Goal: Information Seeking & Learning: Learn about a topic

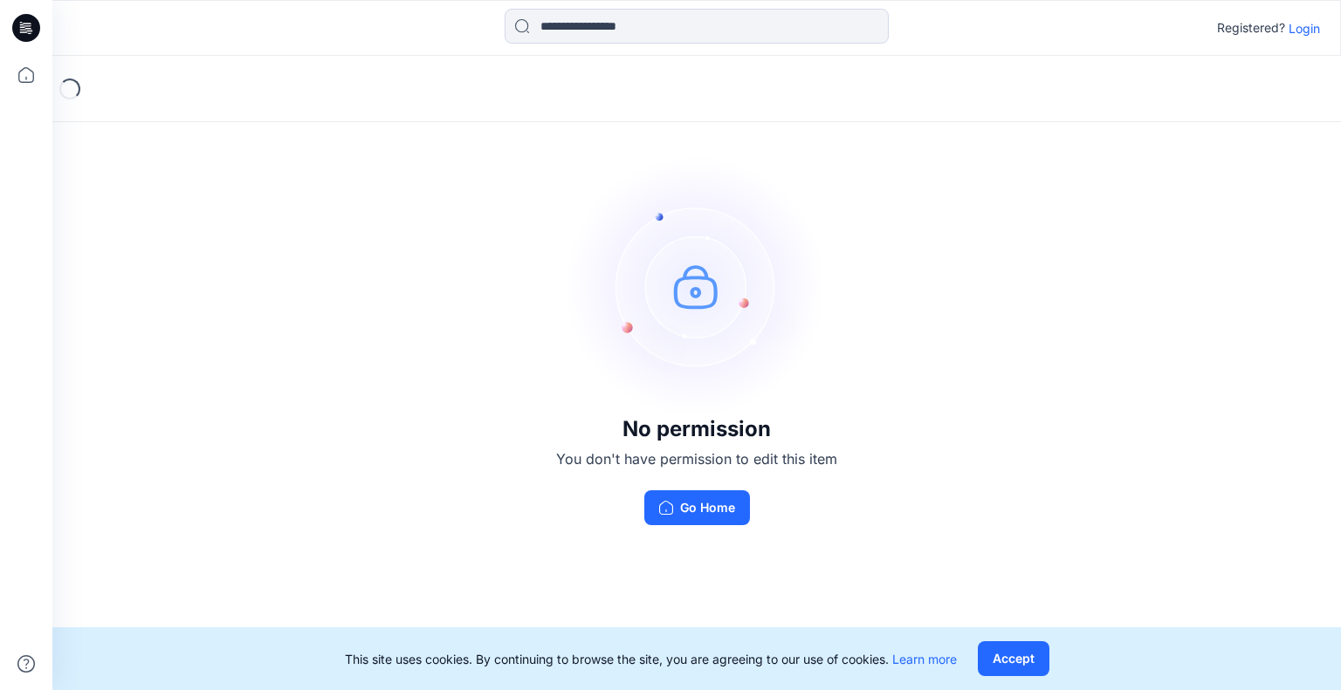
click at [1291, 26] on p "Login" at bounding box center [1303, 28] width 31 height 18
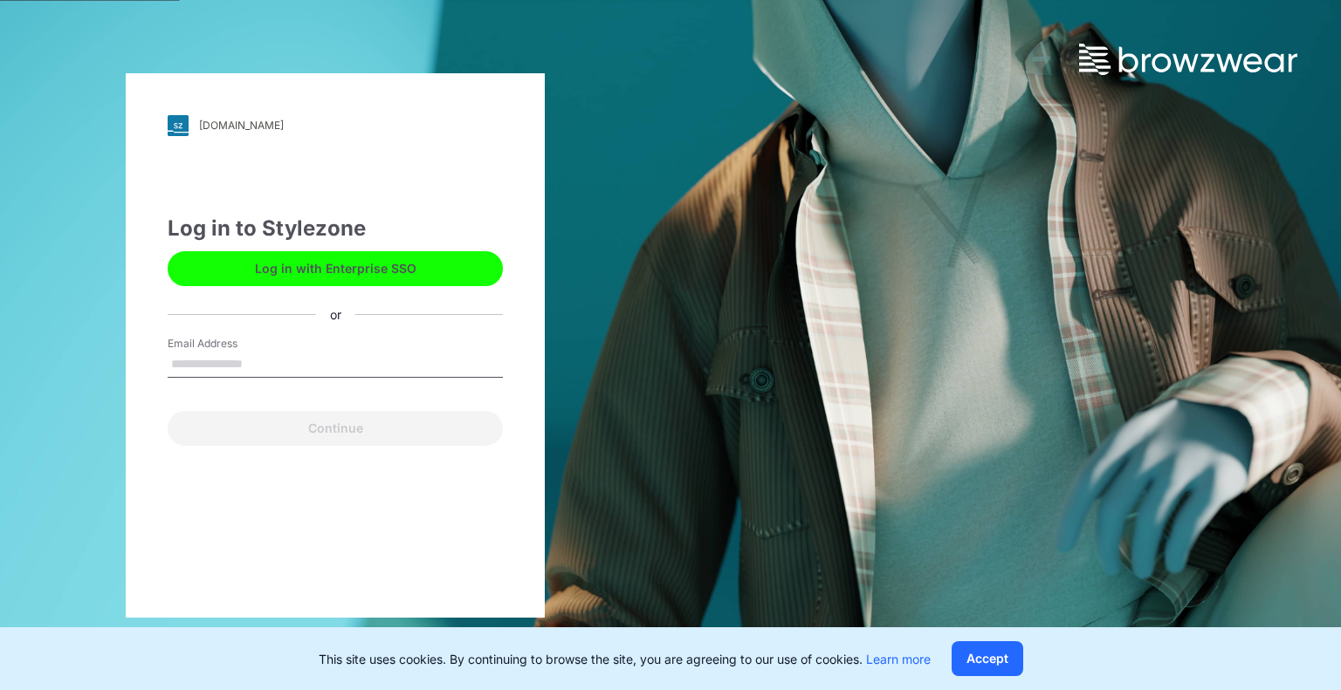
click at [207, 367] on input "Email Address" at bounding box center [335, 365] width 335 height 26
type input "**********"
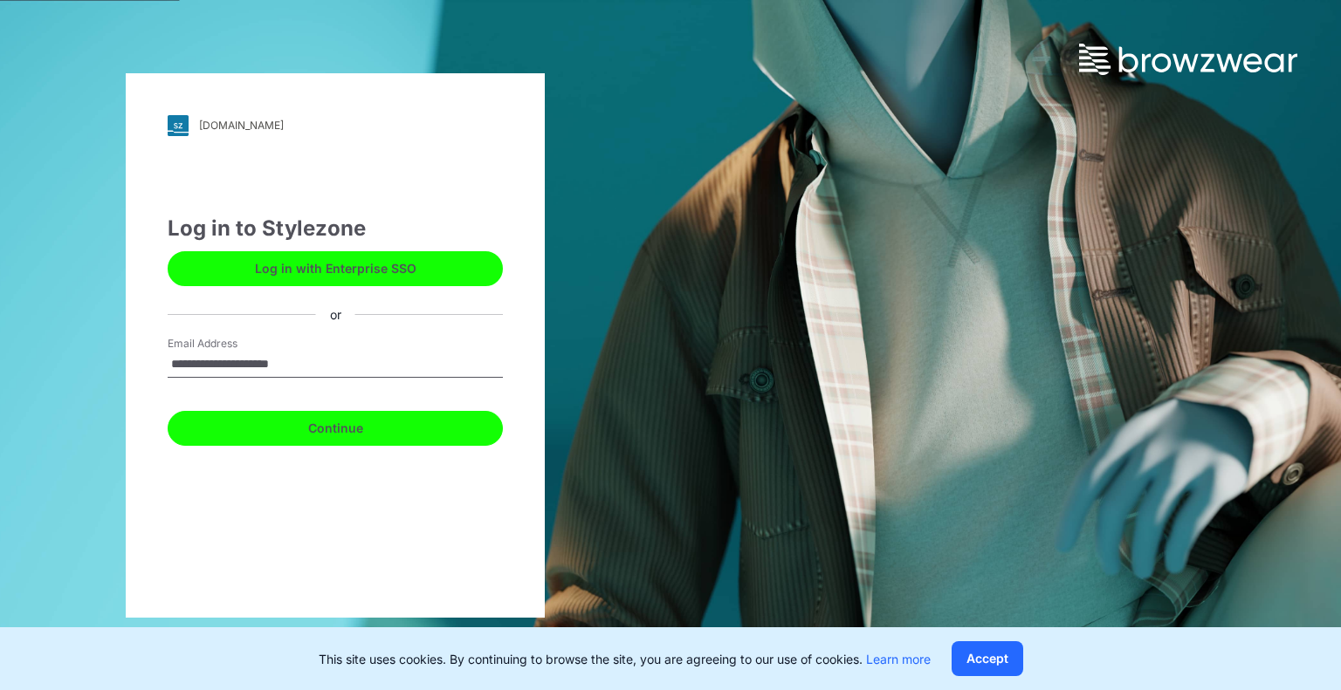
click at [295, 432] on button "Continue" at bounding box center [335, 428] width 335 height 35
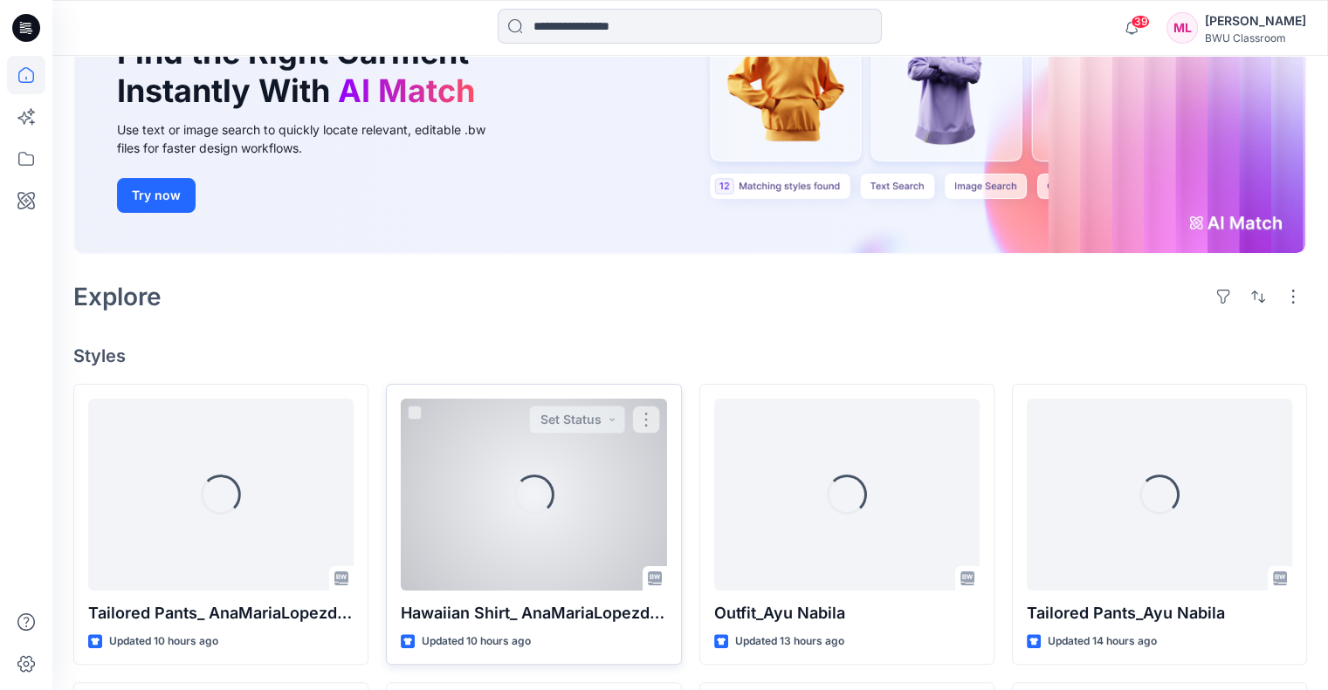
scroll to position [349, 0]
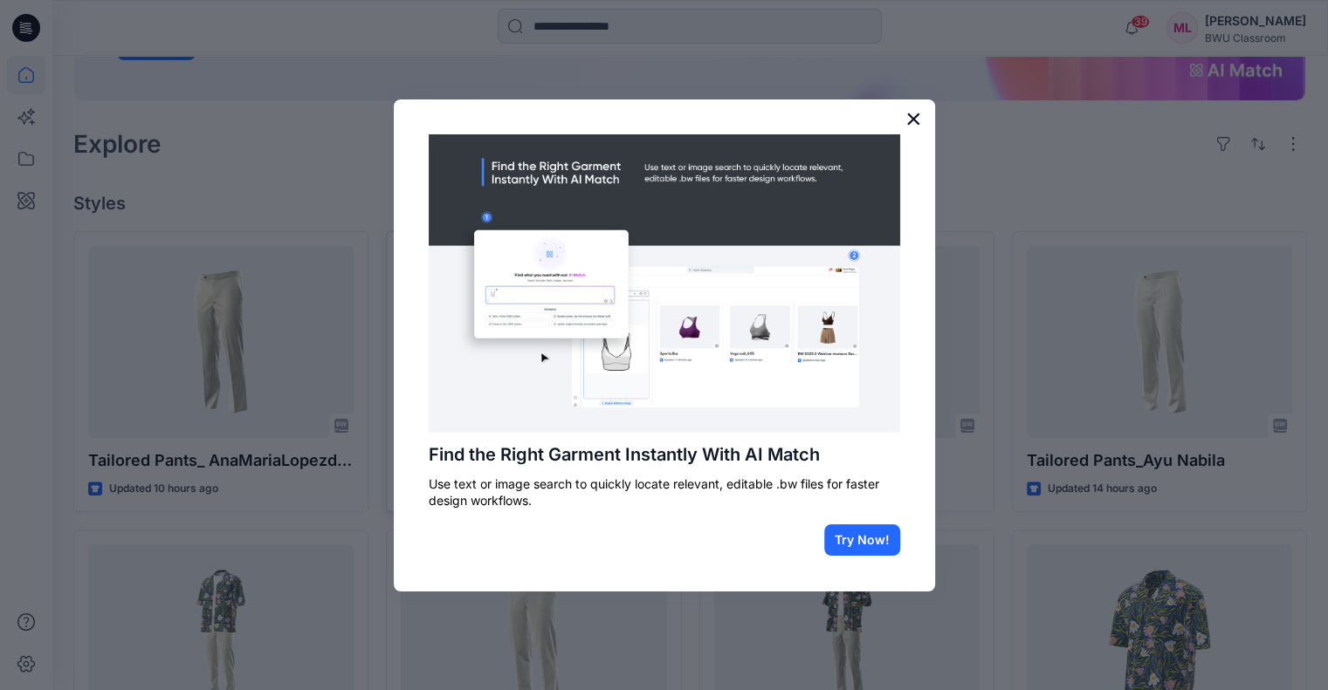
click at [912, 120] on button "×" at bounding box center [913, 119] width 17 height 28
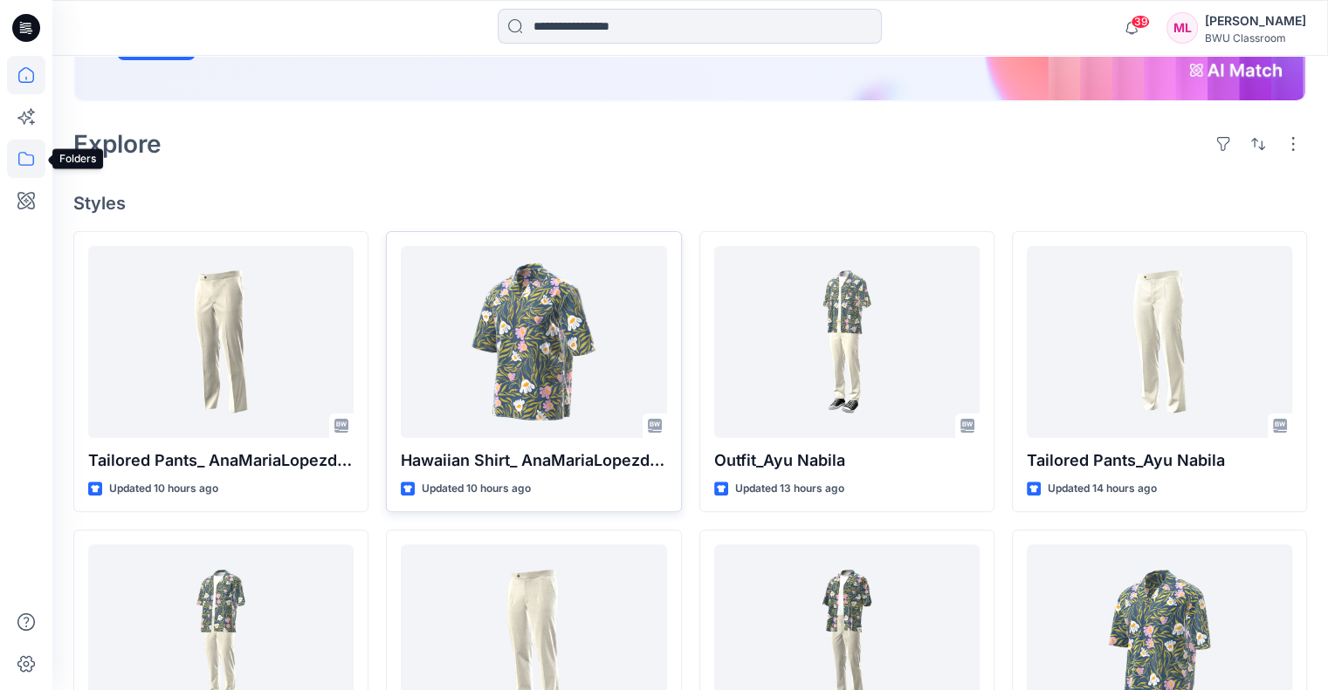
click at [38, 161] on icon at bounding box center [26, 159] width 38 height 38
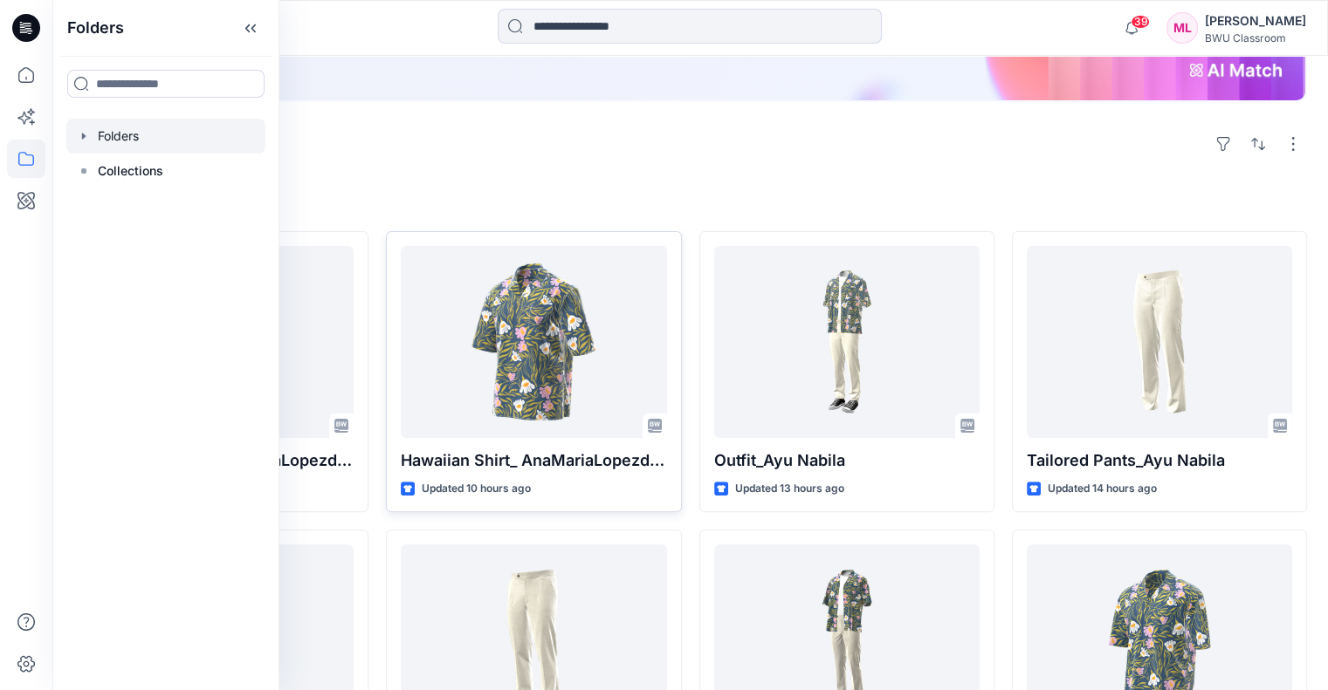
click at [75, 139] on div at bounding box center [165, 136] width 199 height 35
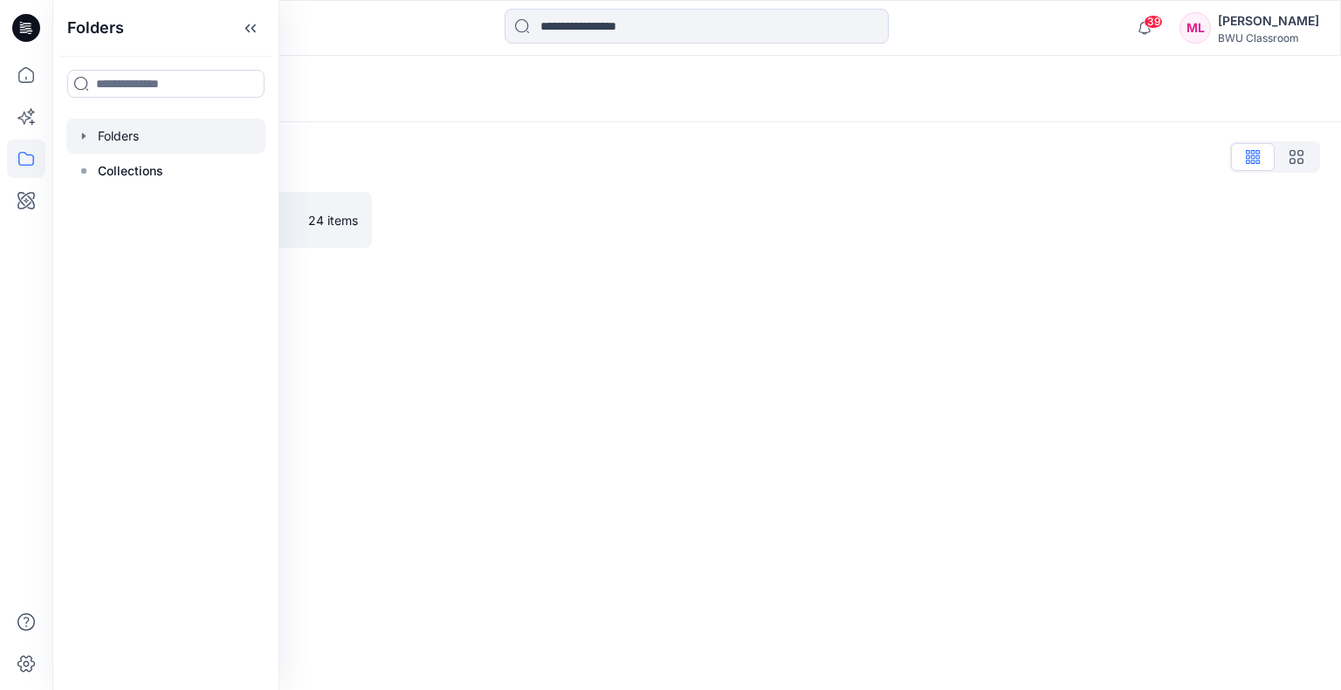
click at [541, 336] on div "Folders Folders List DPC Expert 24 items" at bounding box center [696, 373] width 1288 height 635
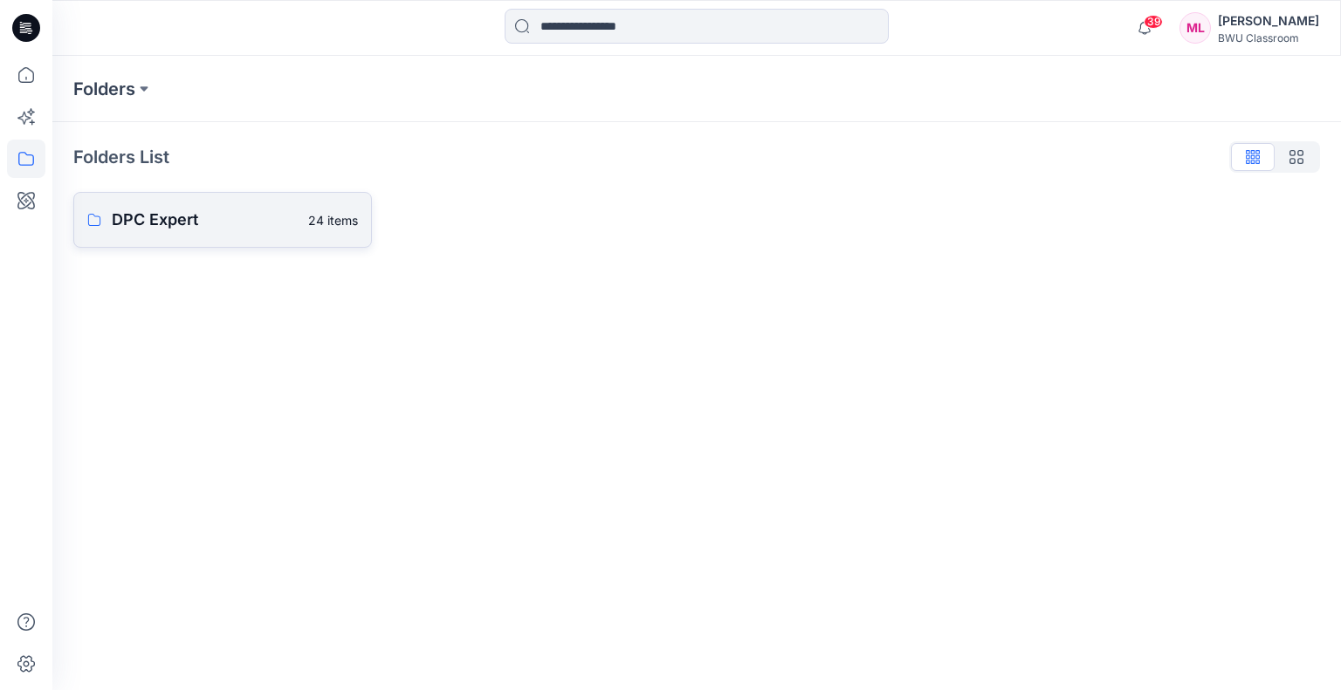
click at [241, 219] on p "DPC Expert" at bounding box center [205, 220] width 186 height 24
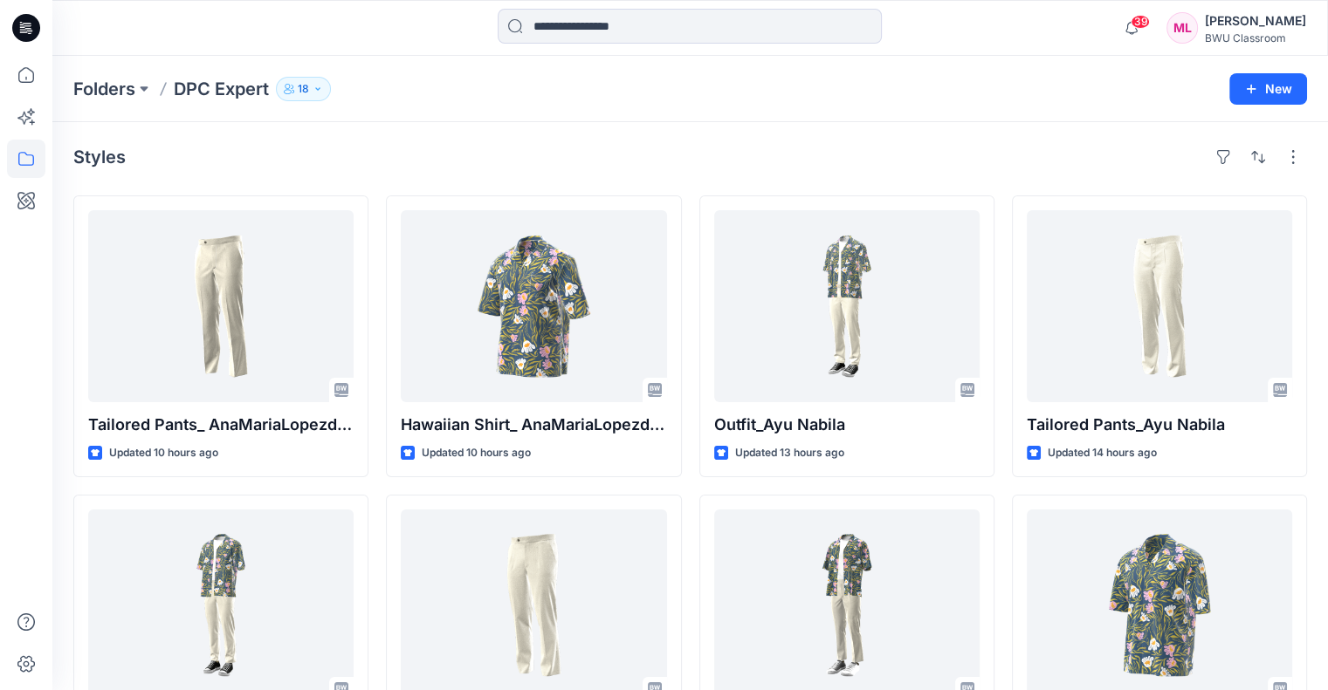
click at [306, 95] on p "18" at bounding box center [303, 88] width 11 height 19
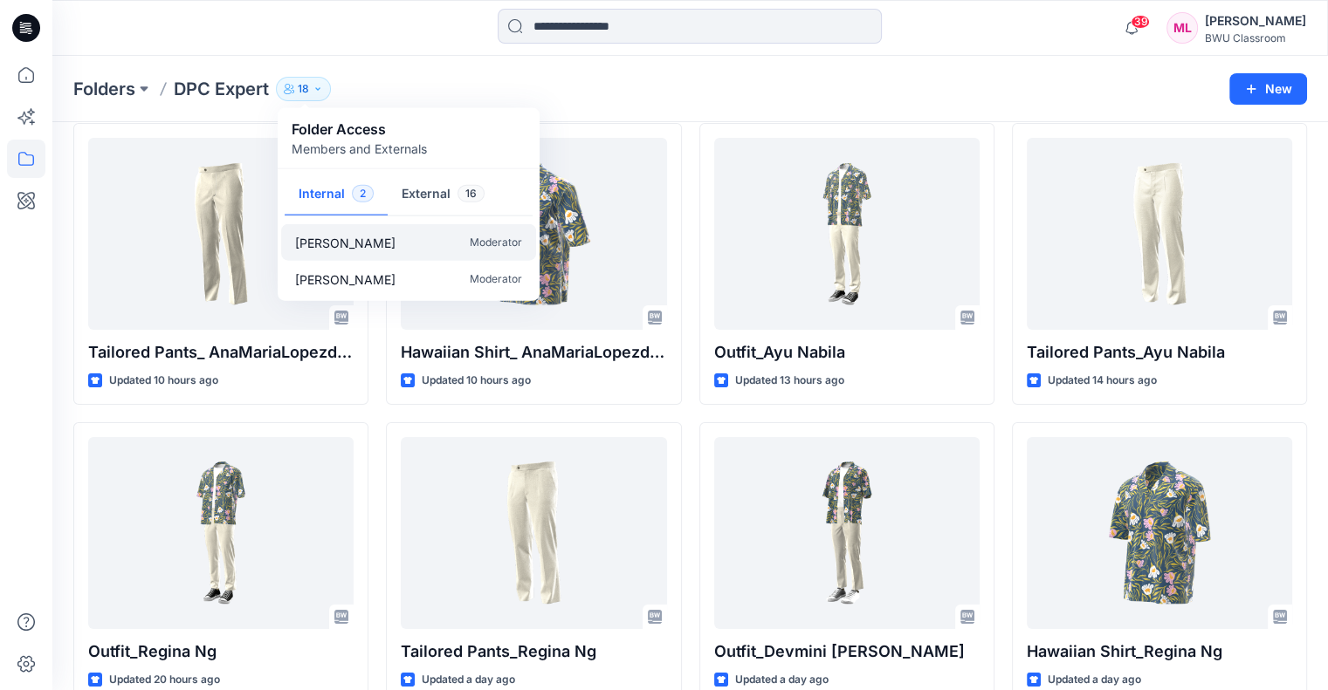
scroll to position [87, 0]
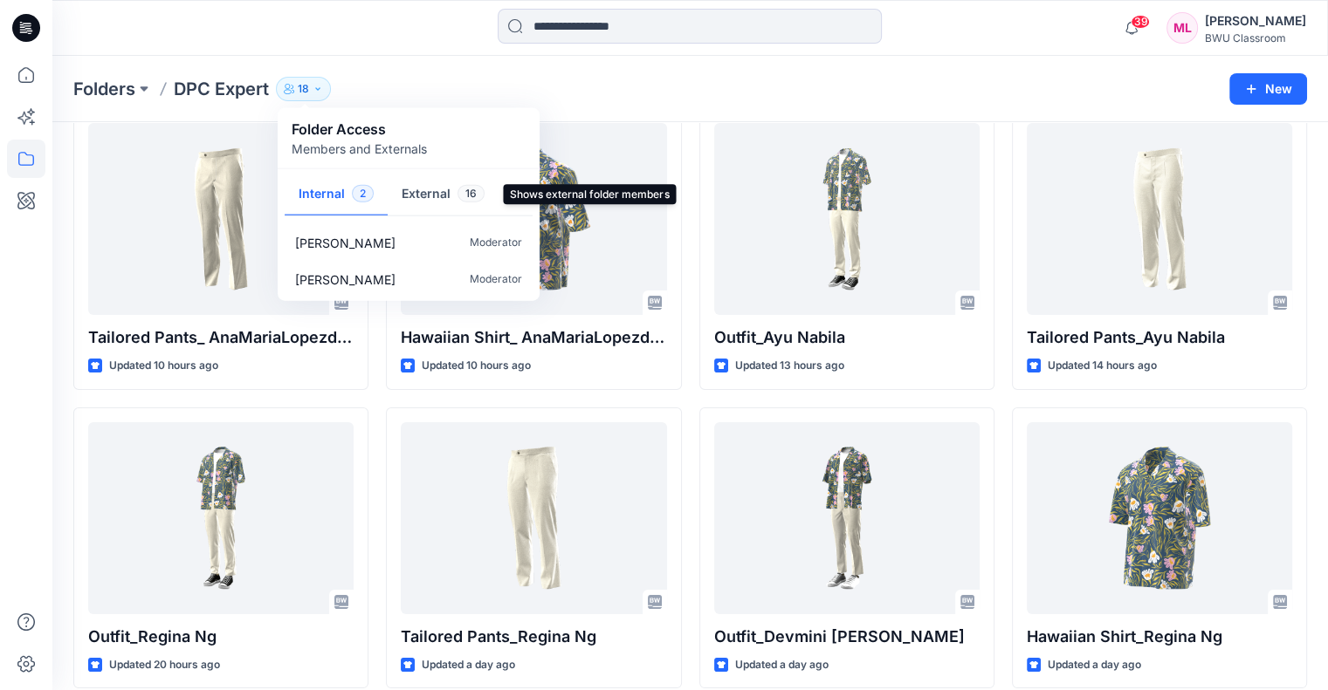
click at [436, 201] on button "External 16" at bounding box center [443, 195] width 111 height 45
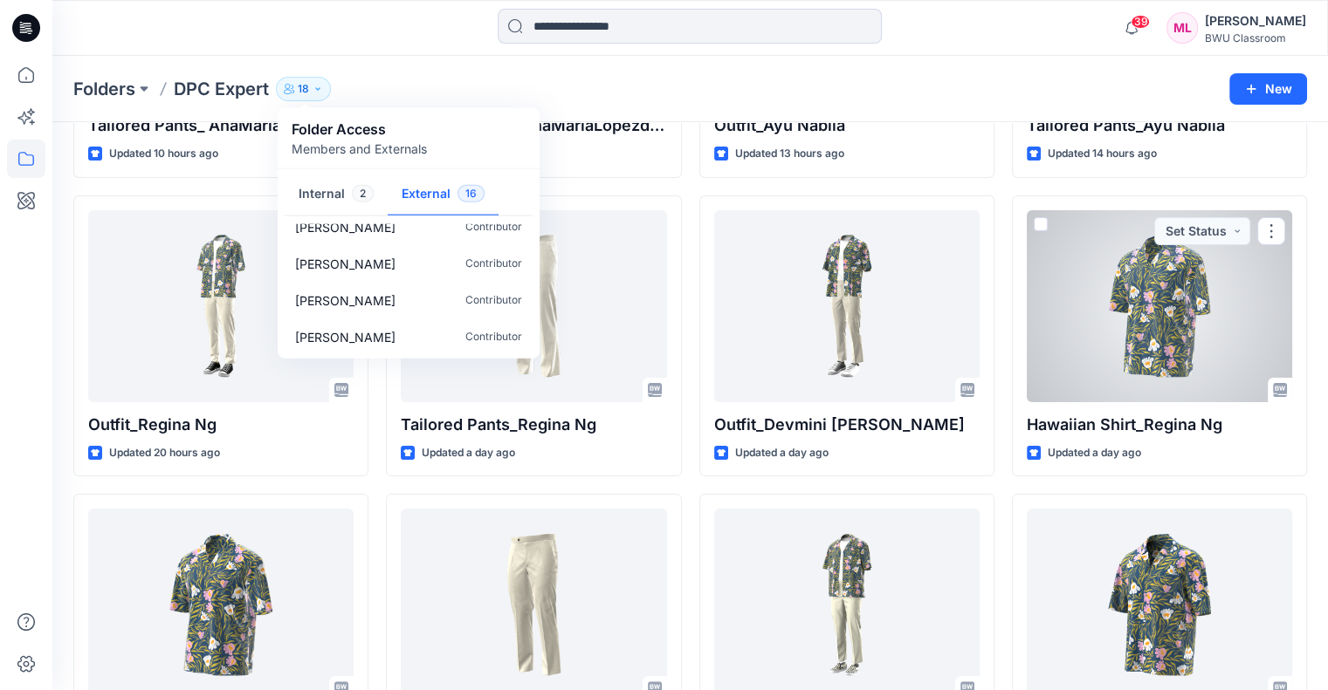
scroll to position [204, 0]
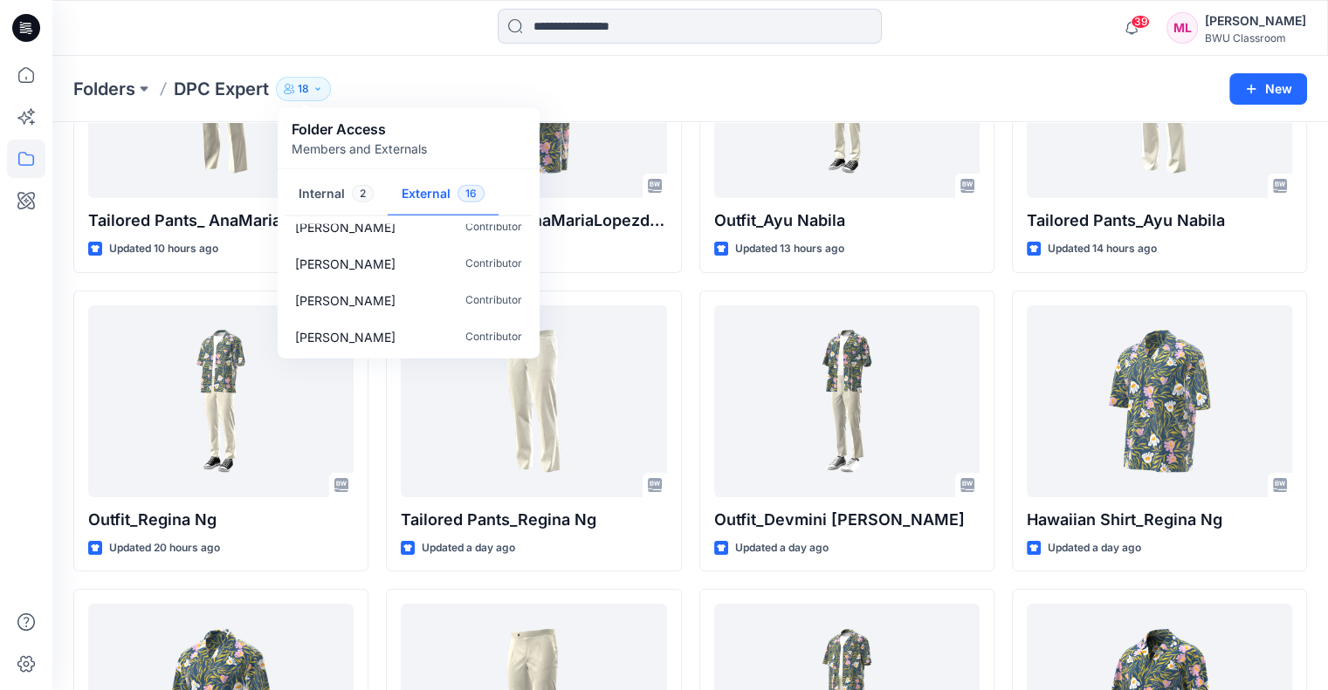
click at [626, 73] on div "Folders DPC Expert 18 Folder Access Members and Externals Internal 2 External 1…" at bounding box center [689, 89] width 1275 height 66
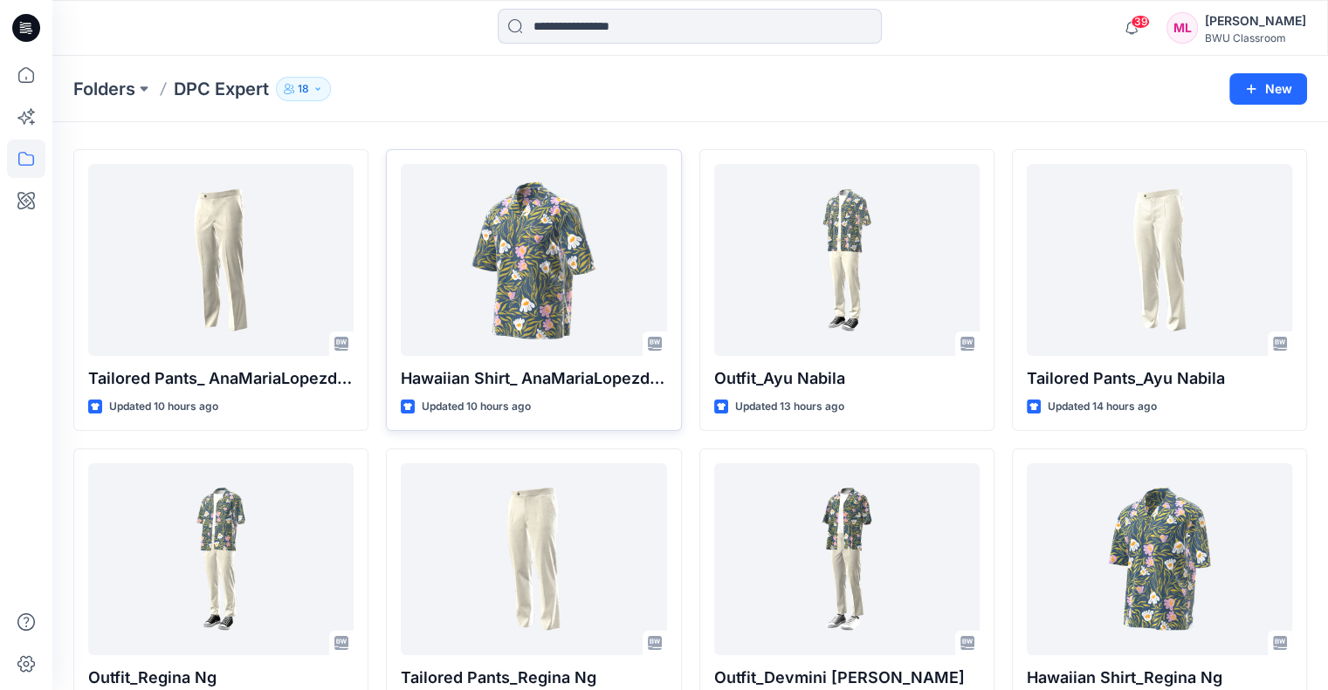
scroll to position [0, 0]
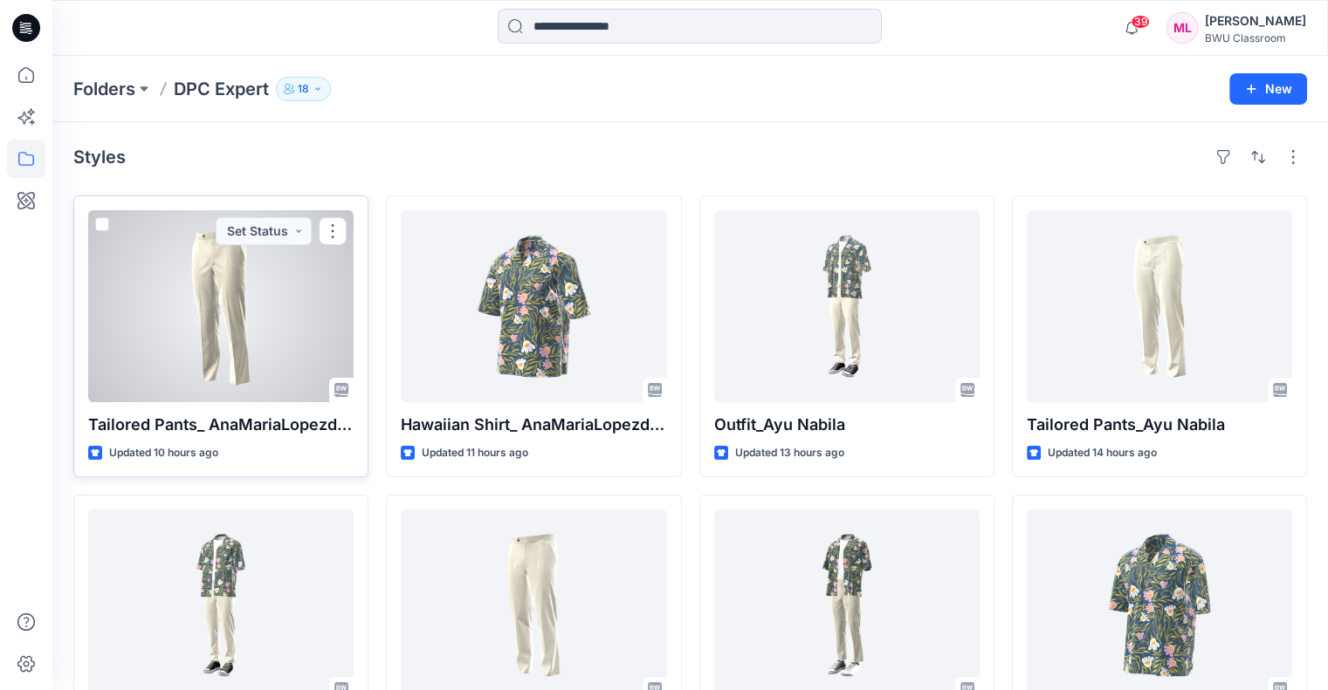
click at [183, 300] on div at bounding box center [220, 306] width 265 height 192
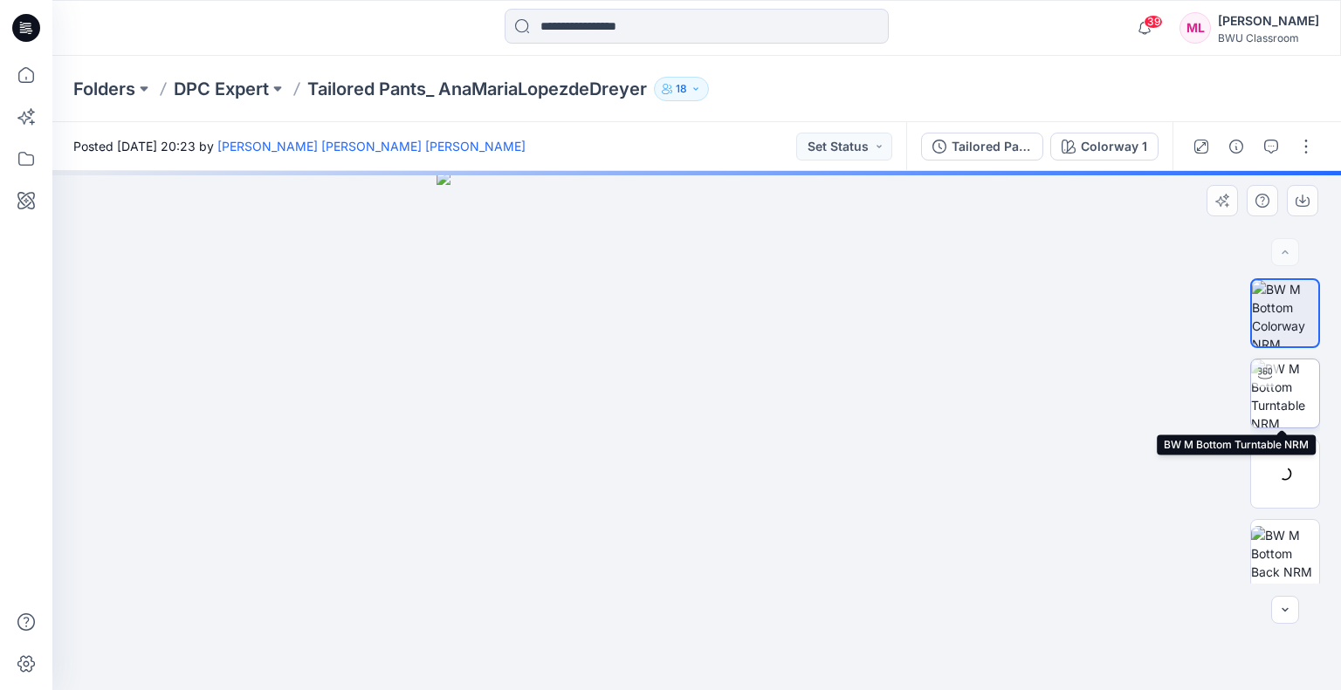
click at [1294, 411] on img at bounding box center [1285, 394] width 68 height 68
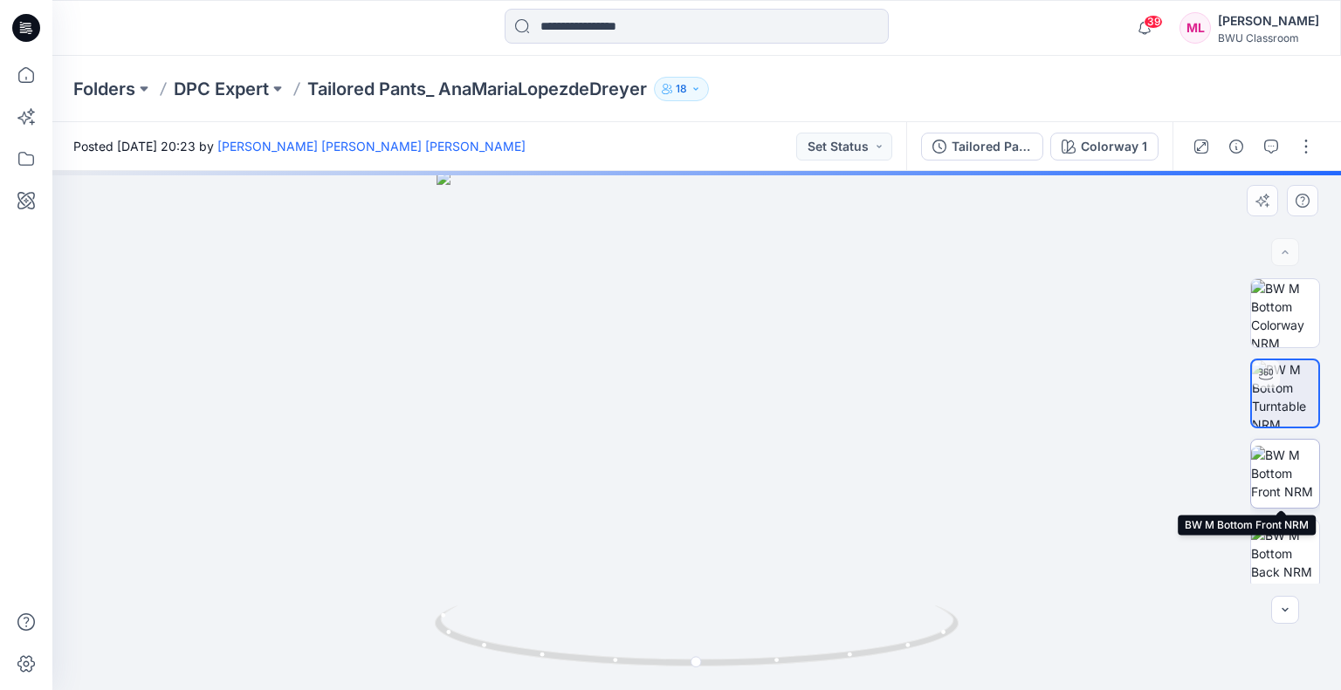
click at [1292, 482] on img at bounding box center [1285, 473] width 68 height 55
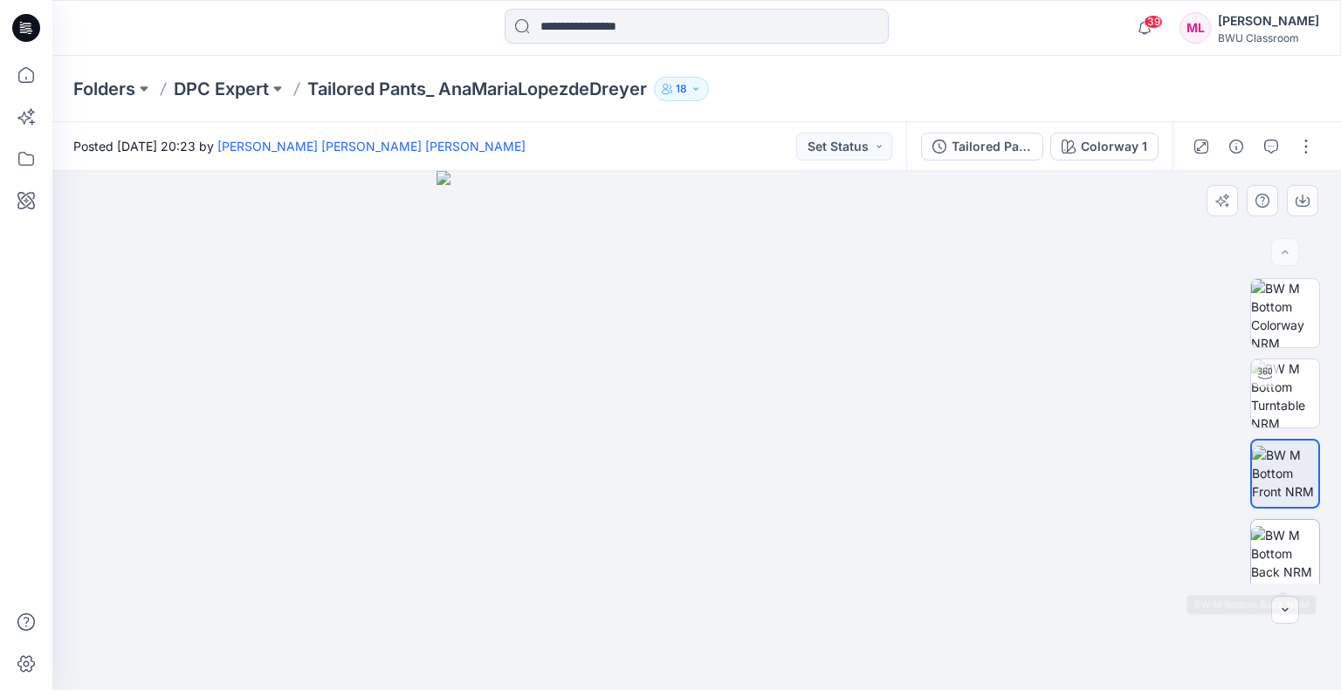
click at [1265, 532] on img at bounding box center [1285, 553] width 68 height 55
click at [226, 92] on p "DPC Expert" at bounding box center [221, 89] width 95 height 24
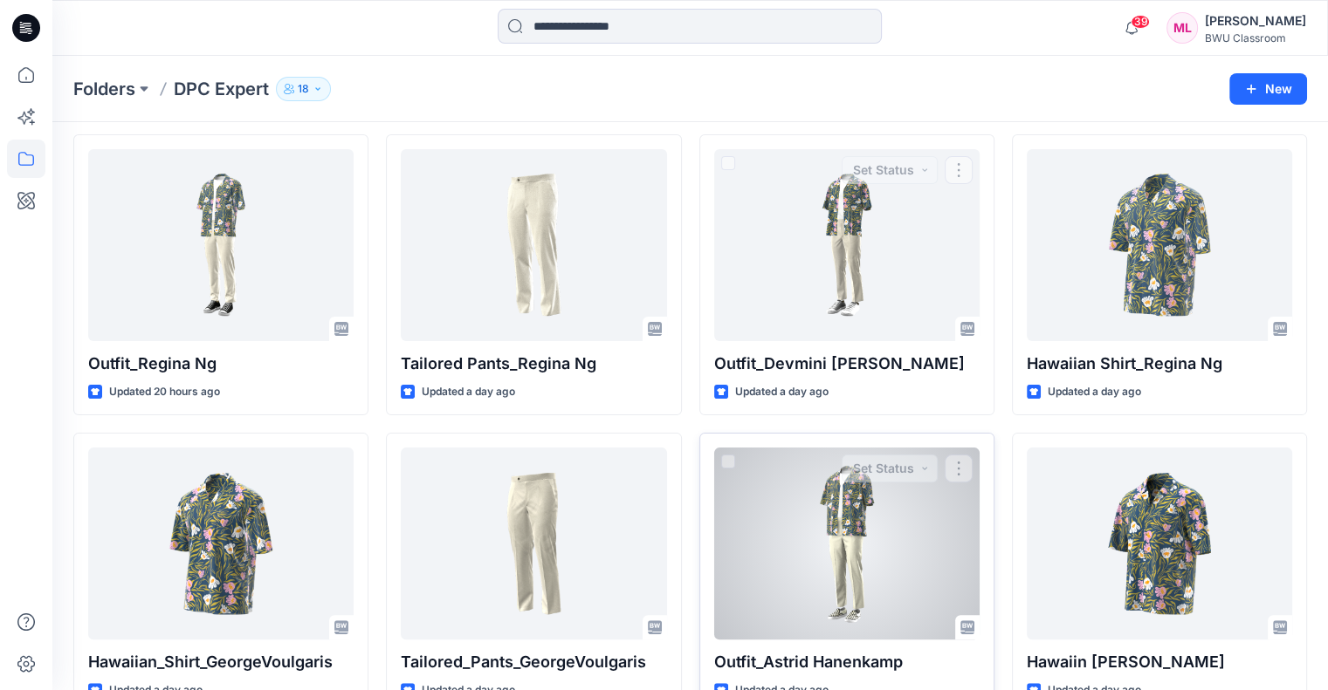
scroll to position [524, 0]
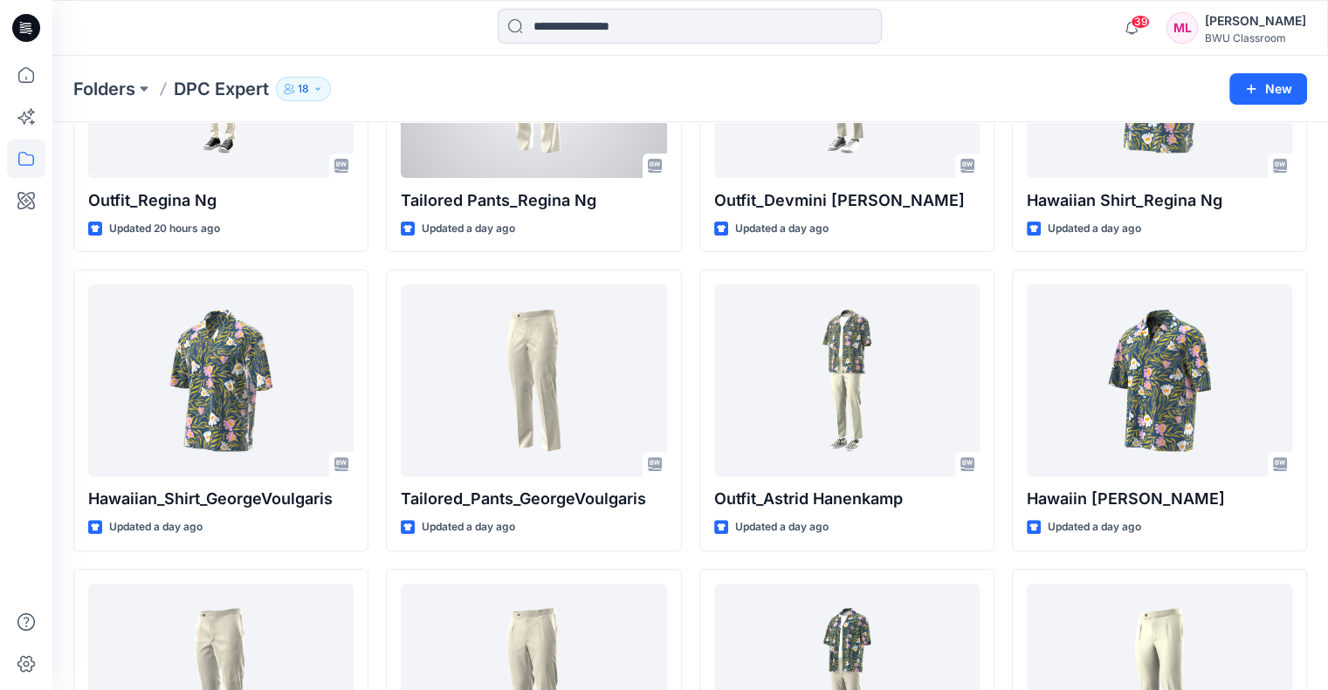
click at [557, 158] on div at bounding box center [533, 82] width 265 height 192
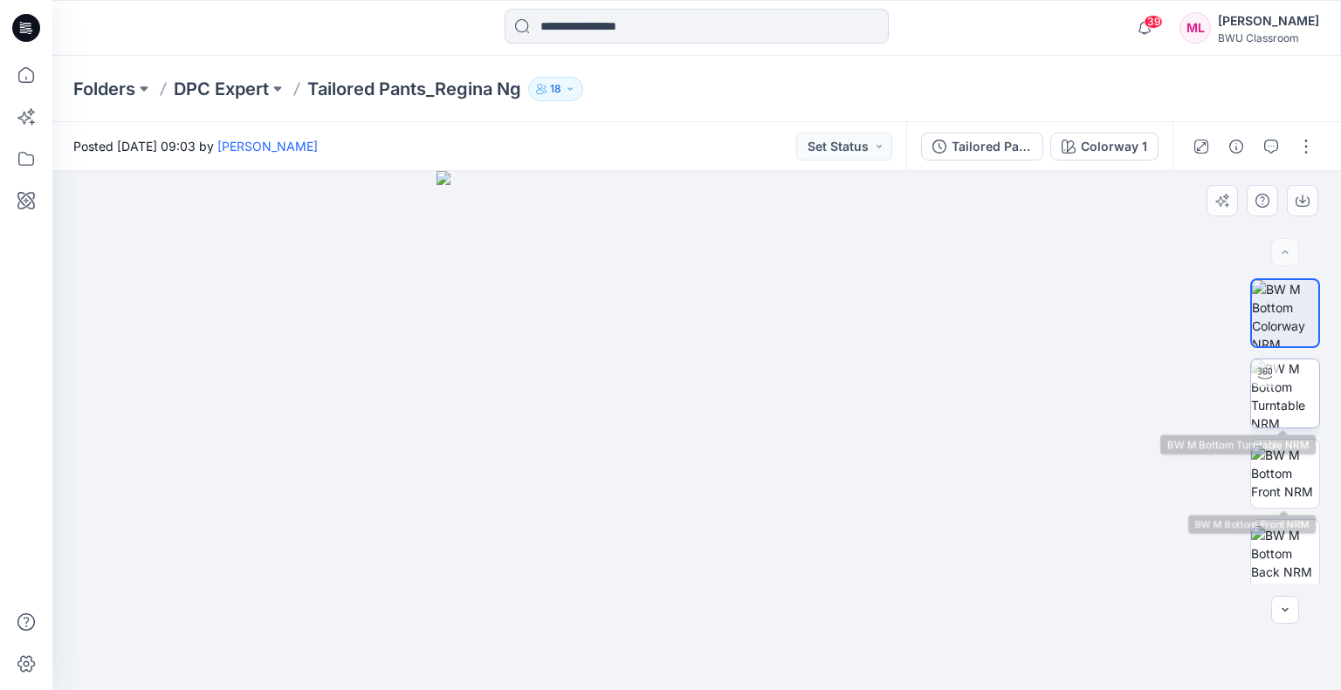
click at [1292, 401] on img at bounding box center [1285, 394] width 68 height 68
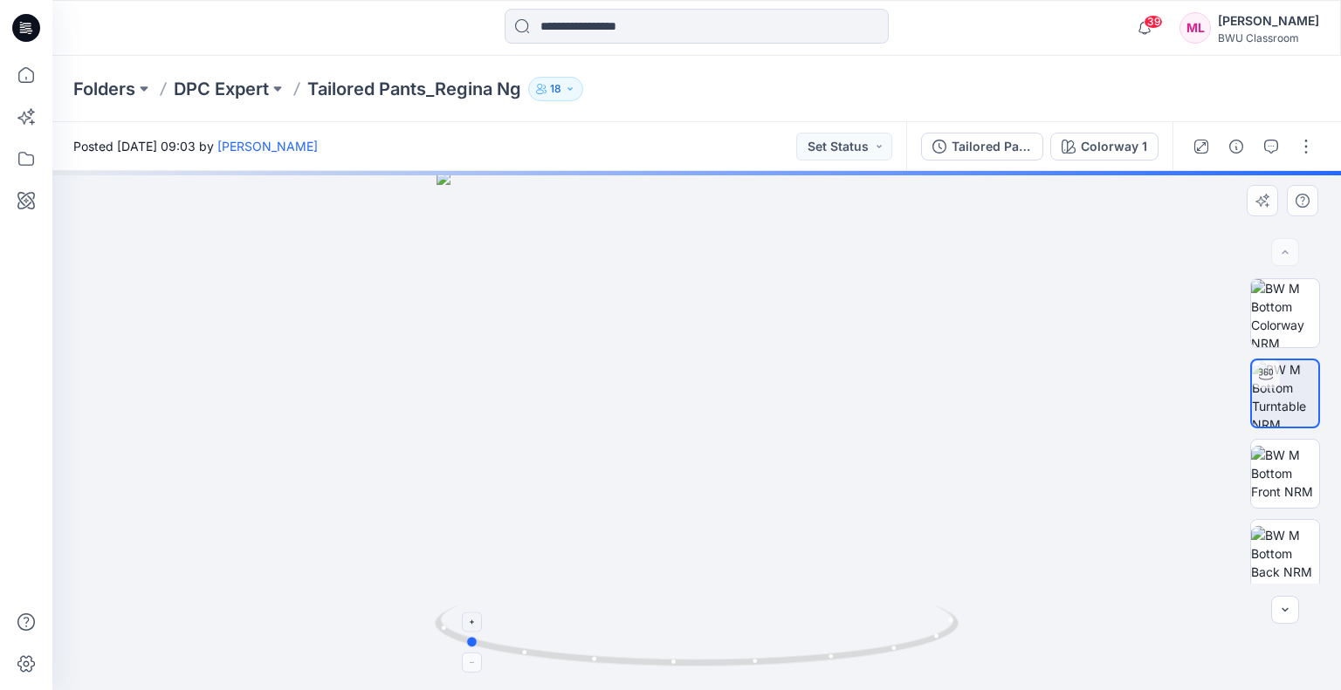
drag, startPoint x: 861, startPoint y: 649, endPoint x: 628, endPoint y: 647, distance: 232.2
click at [628, 647] on icon at bounding box center [699, 638] width 528 height 65
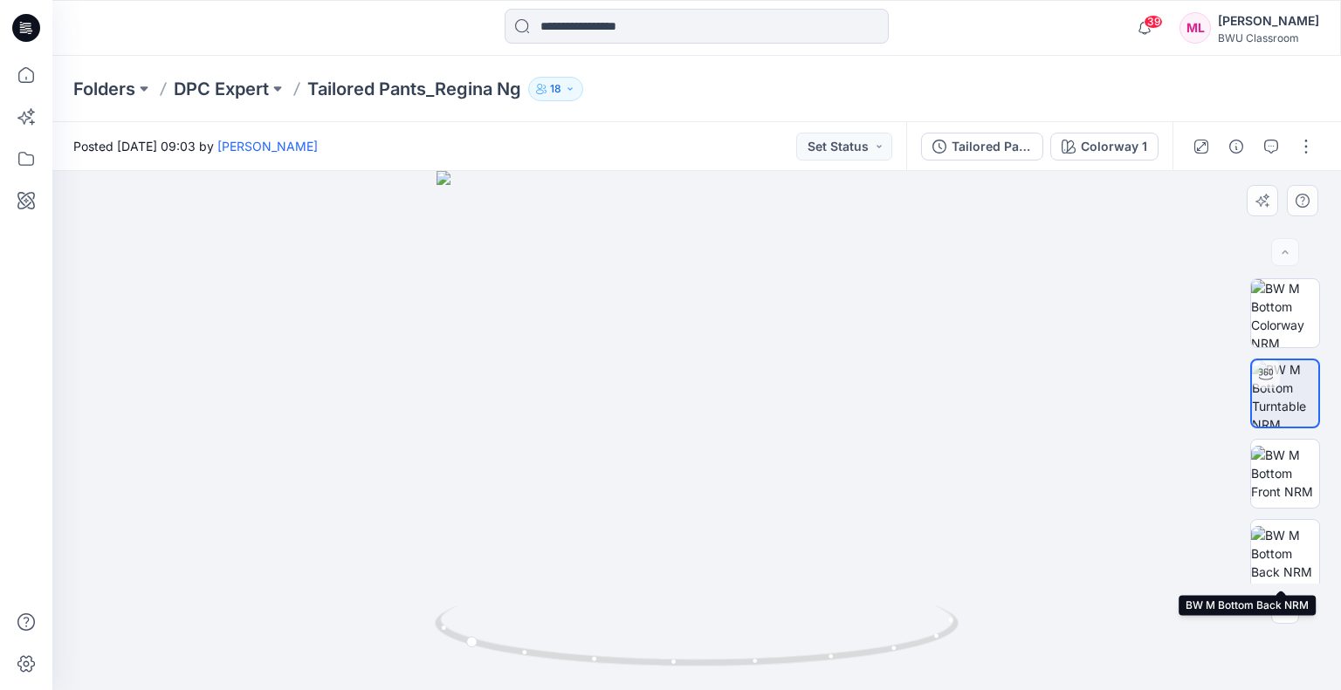
scroll to position [165, 0]
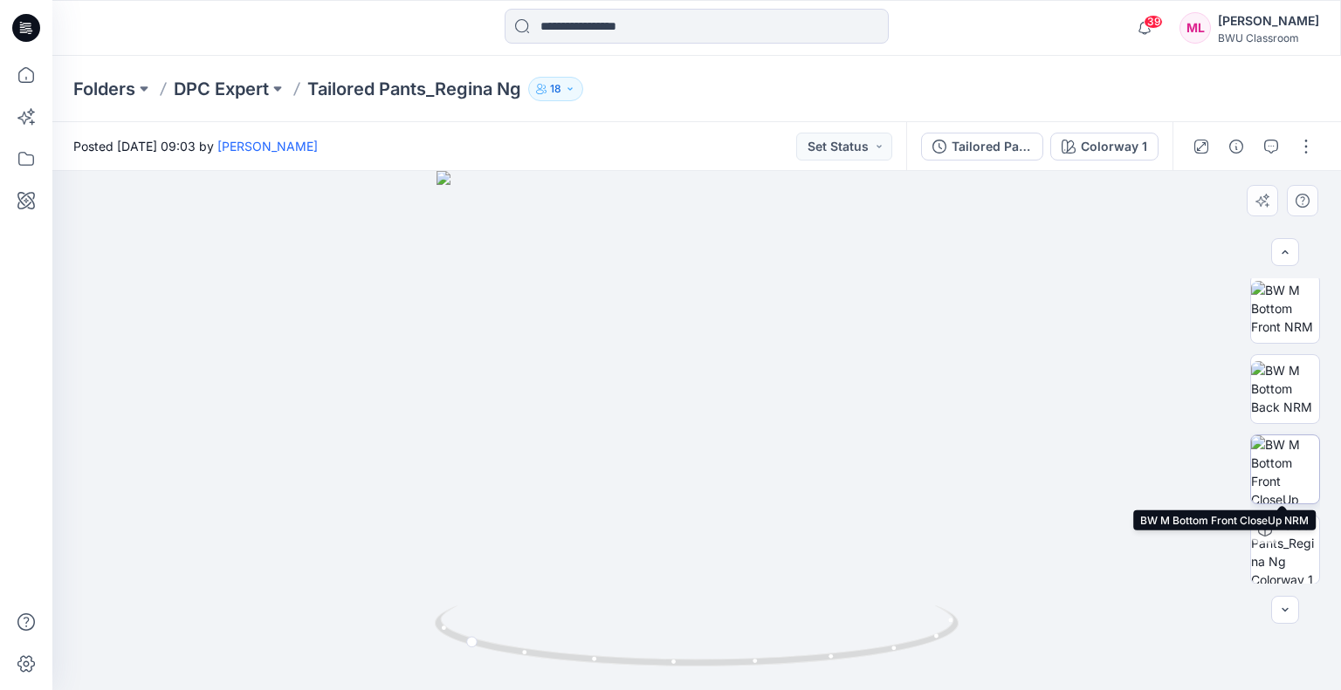
click at [1297, 477] on img at bounding box center [1285, 470] width 68 height 68
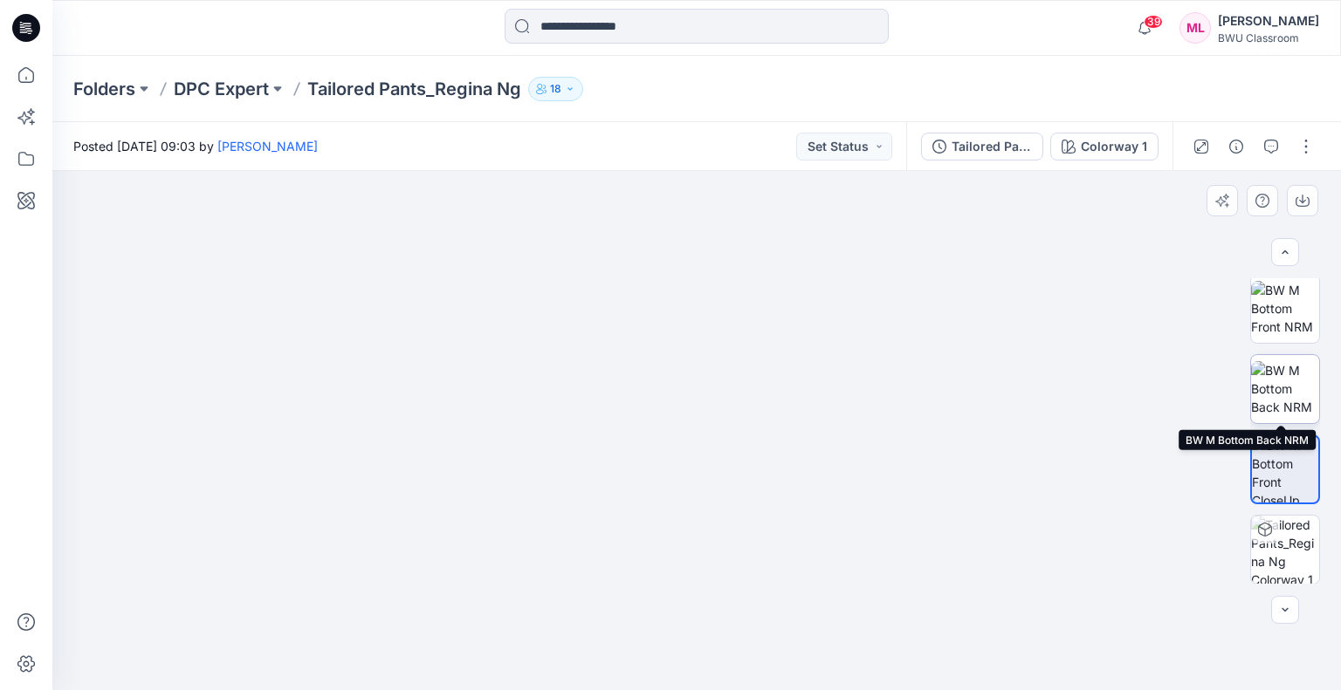
click at [1281, 364] on img at bounding box center [1285, 388] width 68 height 55
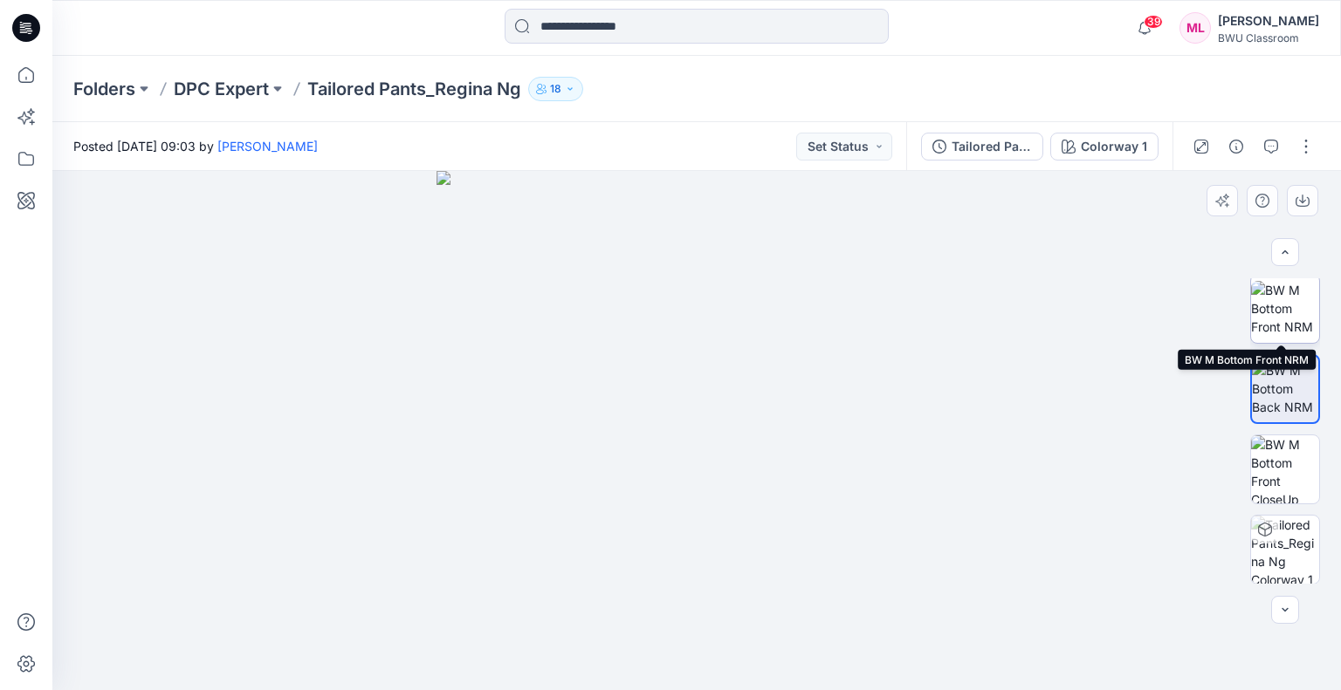
click at [1271, 312] on img at bounding box center [1285, 308] width 68 height 55
